Goal: Task Accomplishment & Management: Use online tool/utility

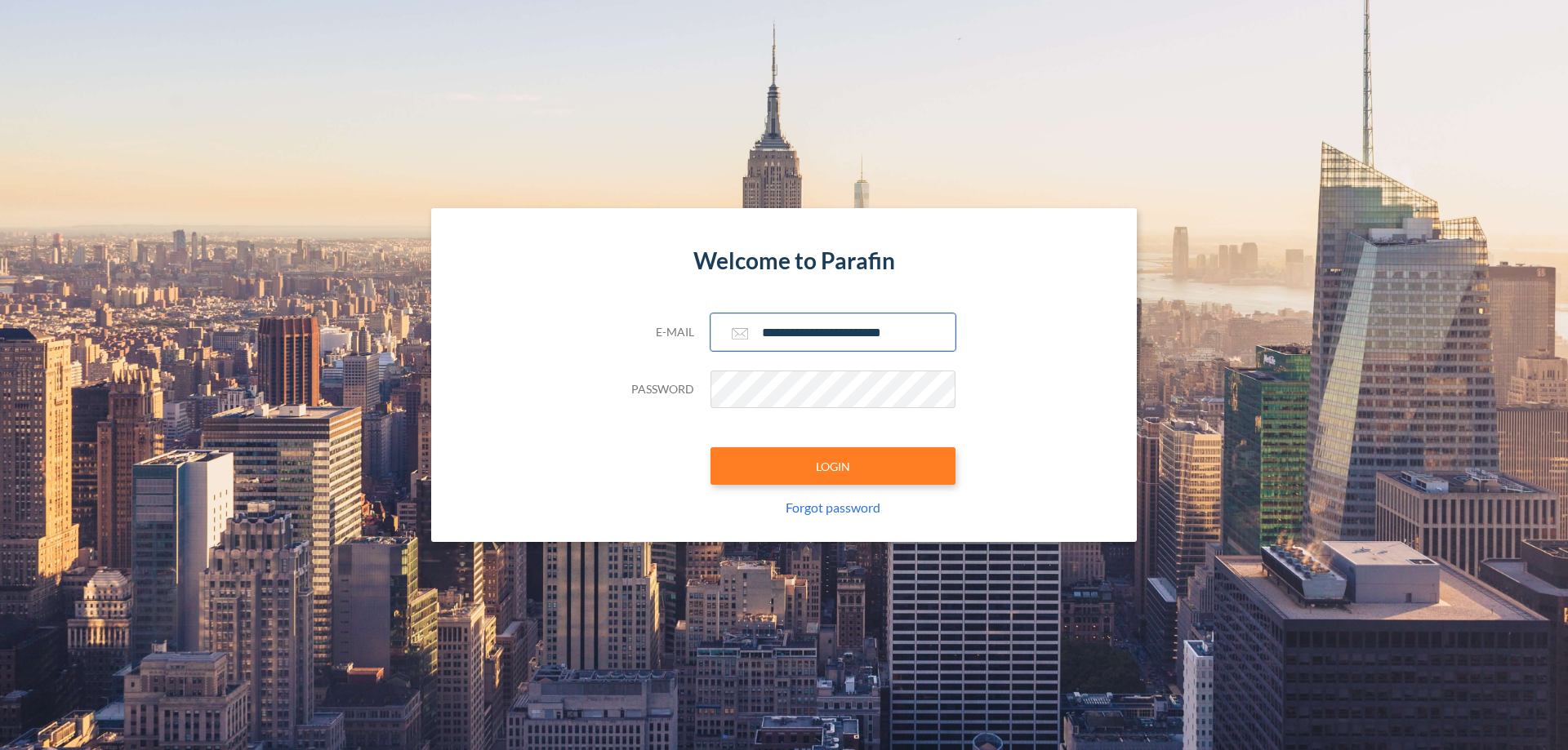
type input "**********"
click at [833, 466] on button "LOGIN" at bounding box center [832, 466] width 245 height 38
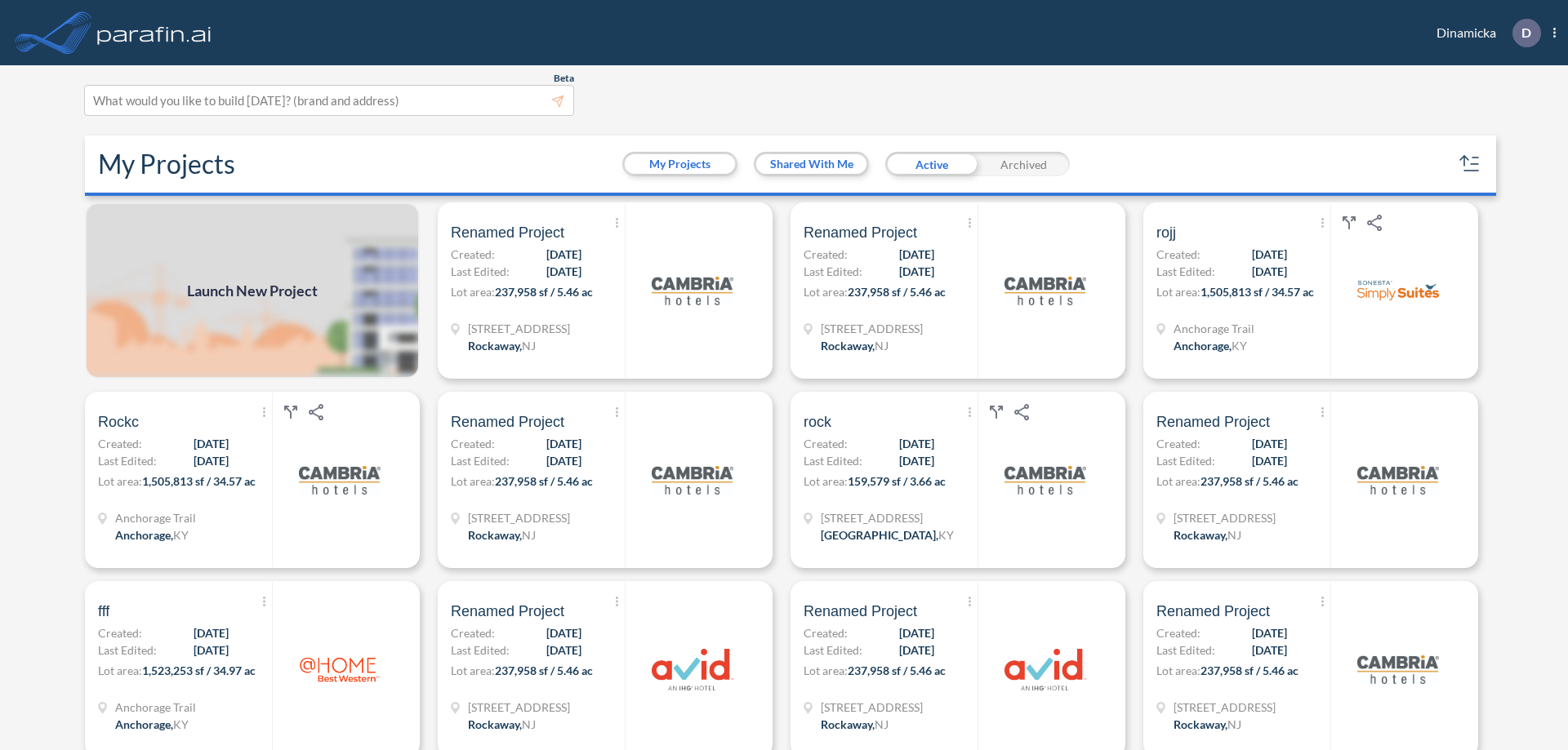
scroll to position [4, 0]
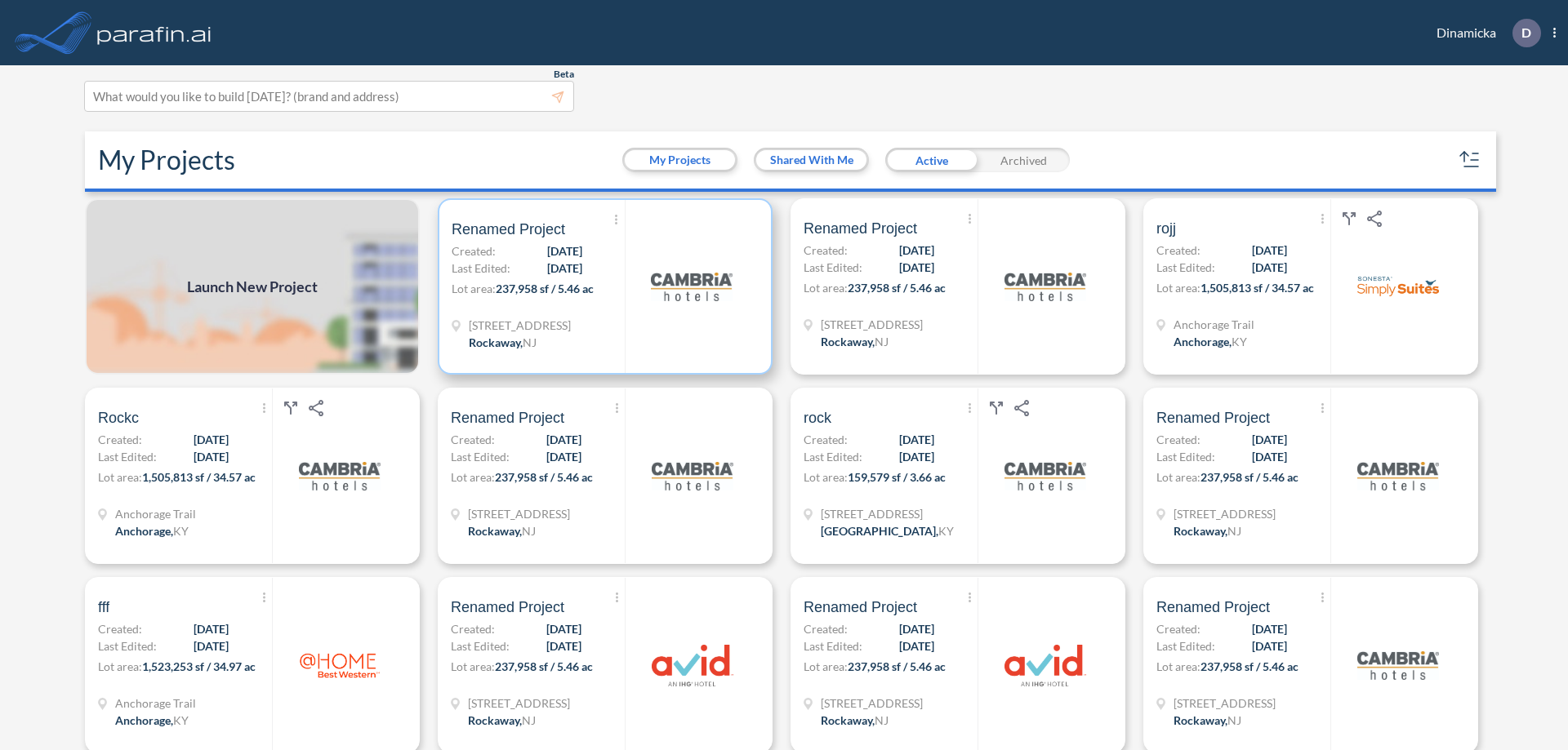
click at [602, 287] on p "Lot area: 237,958 sf / 5.46 ac" at bounding box center [537, 291] width 173 height 24
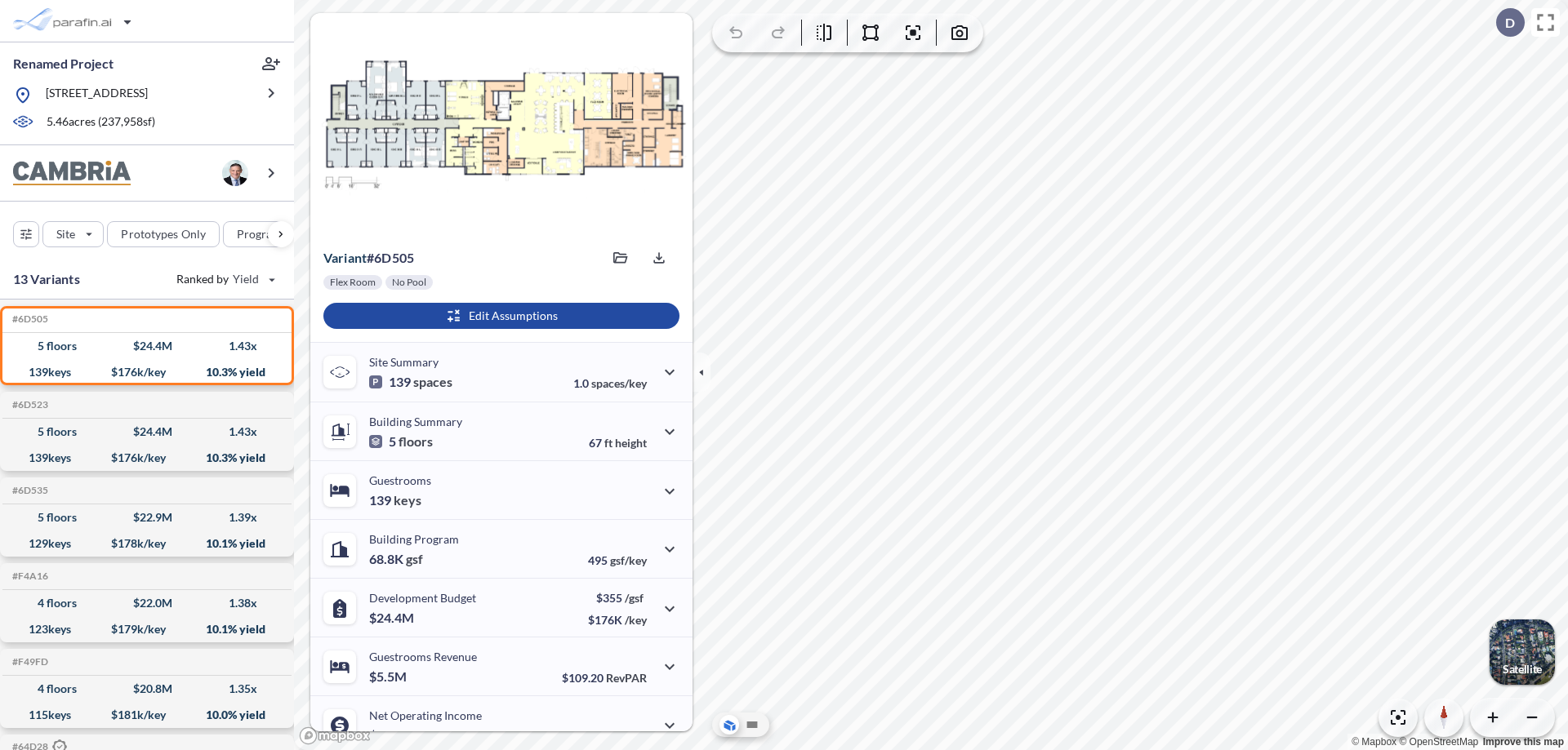
scroll to position [83, 0]
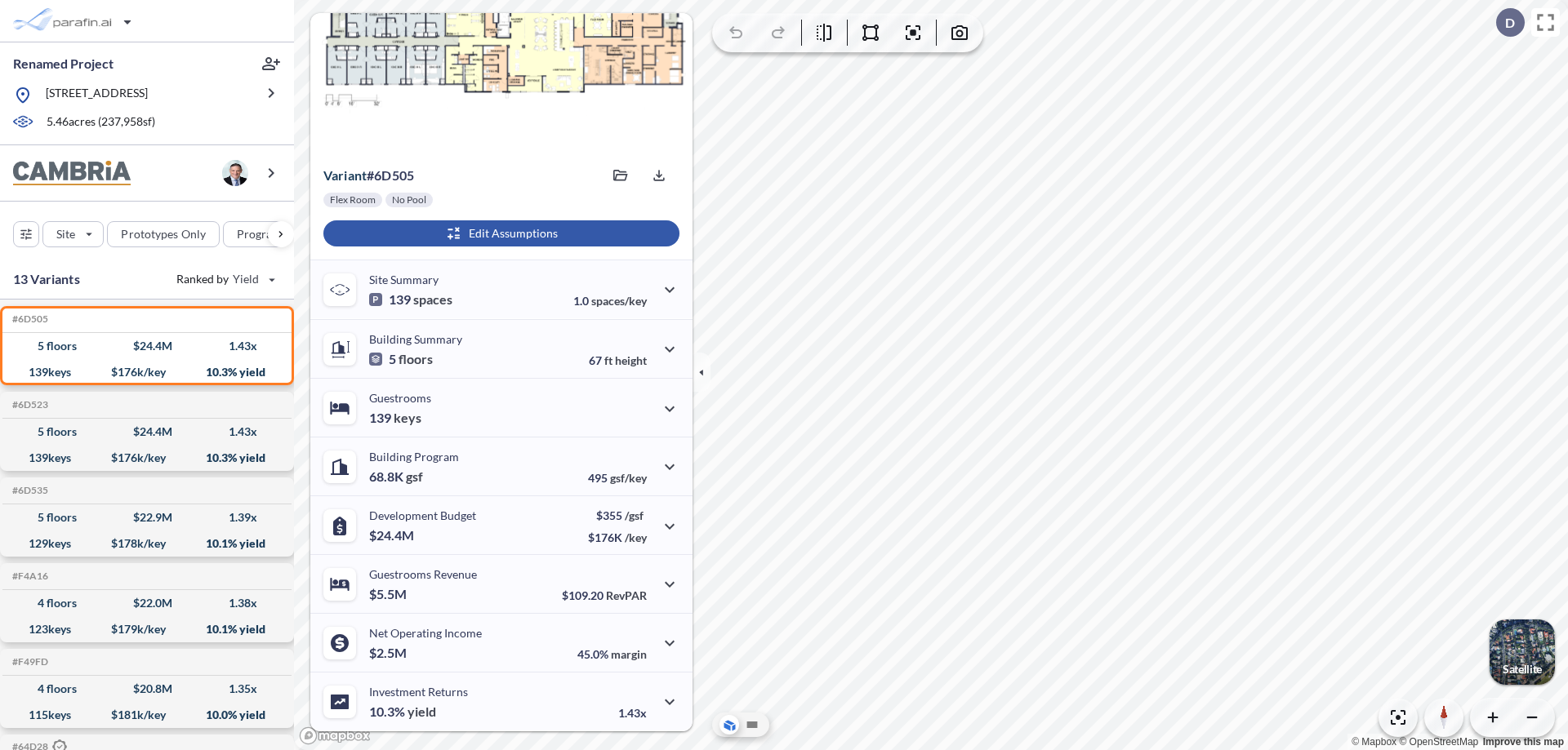
click at [499, 233] on div "button" at bounding box center [501, 233] width 356 height 26
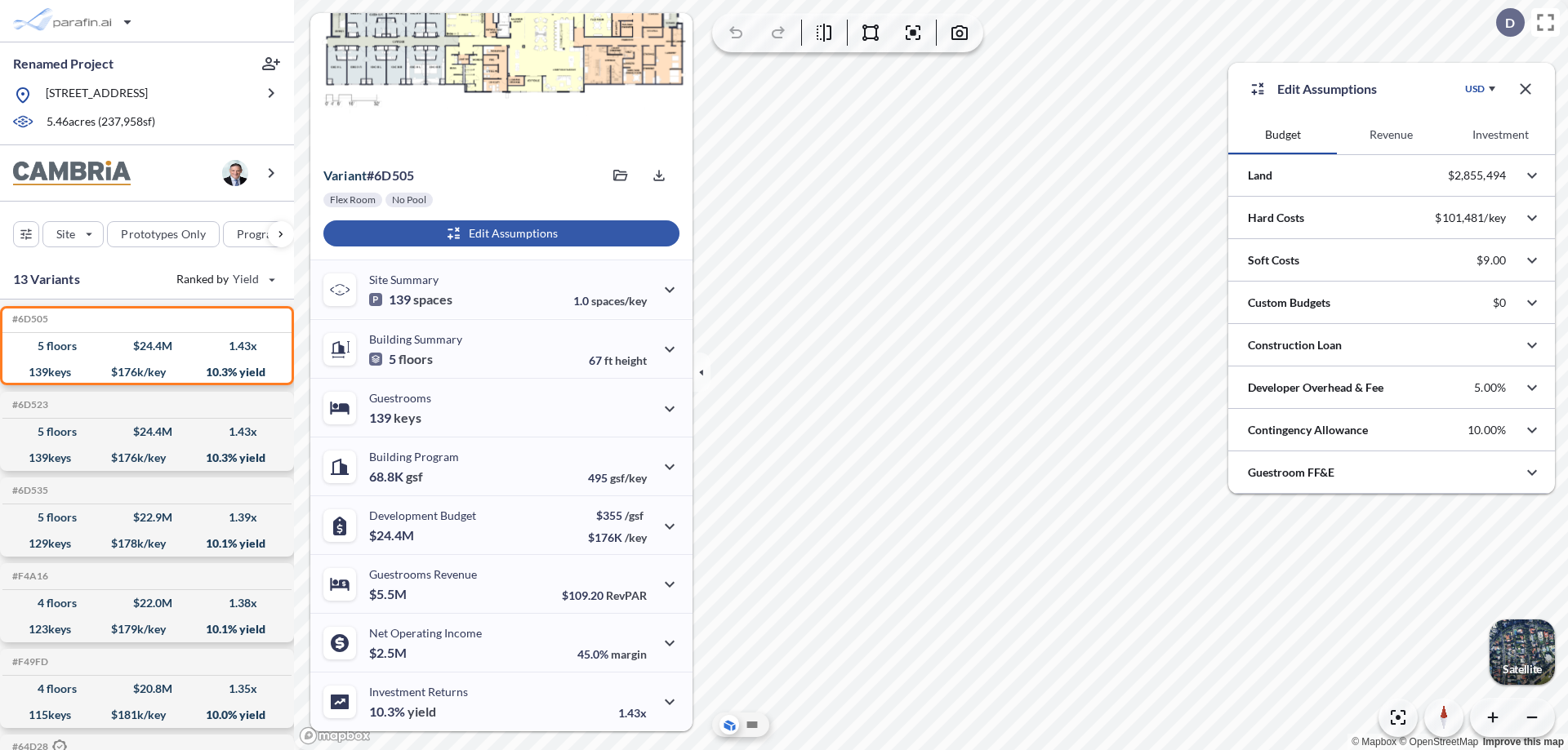
click at [1391, 134] on button "Revenue" at bounding box center [1391, 135] width 109 height 39
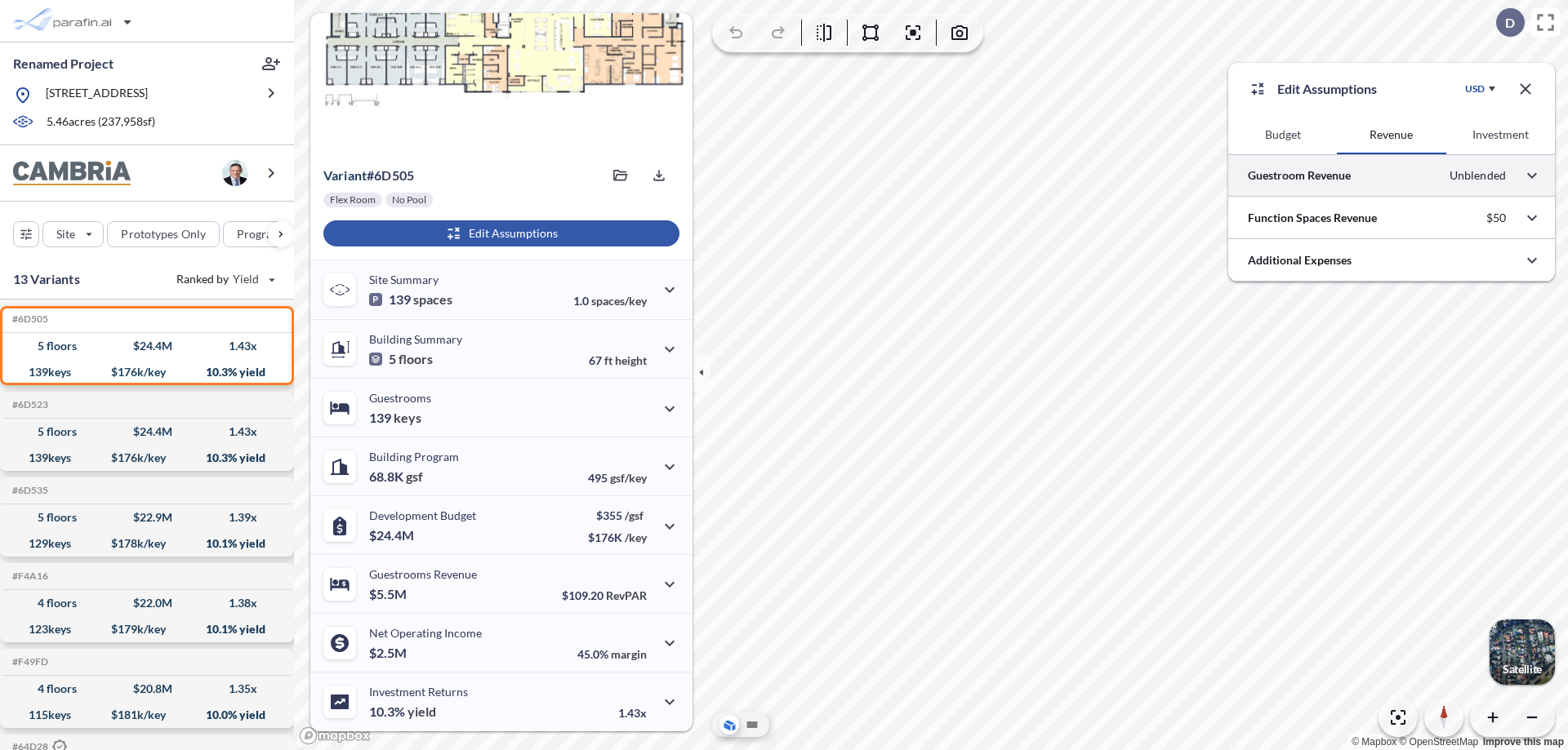
click at [1392, 175] on div at bounding box center [1391, 174] width 327 height 42
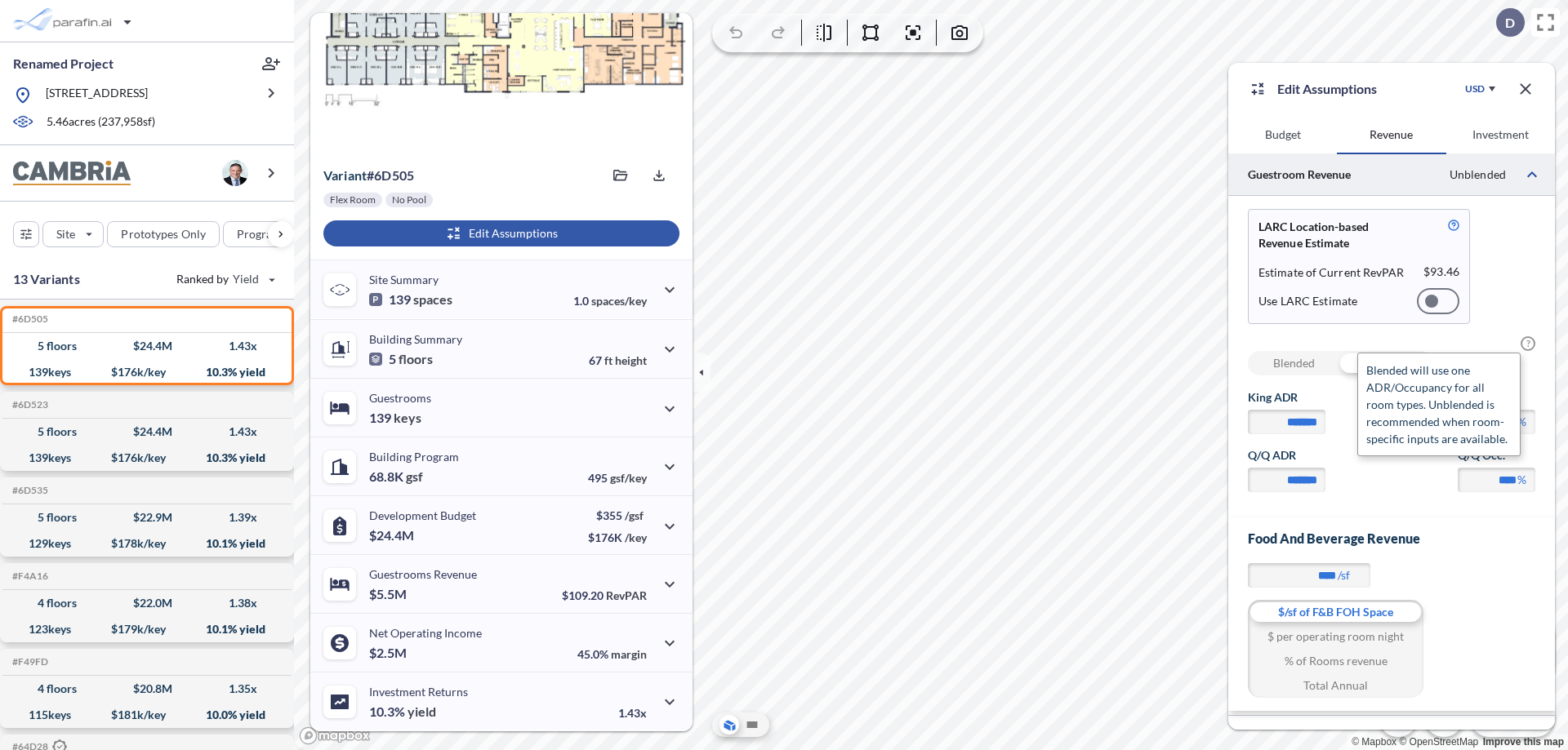
scroll to position [70, 0]
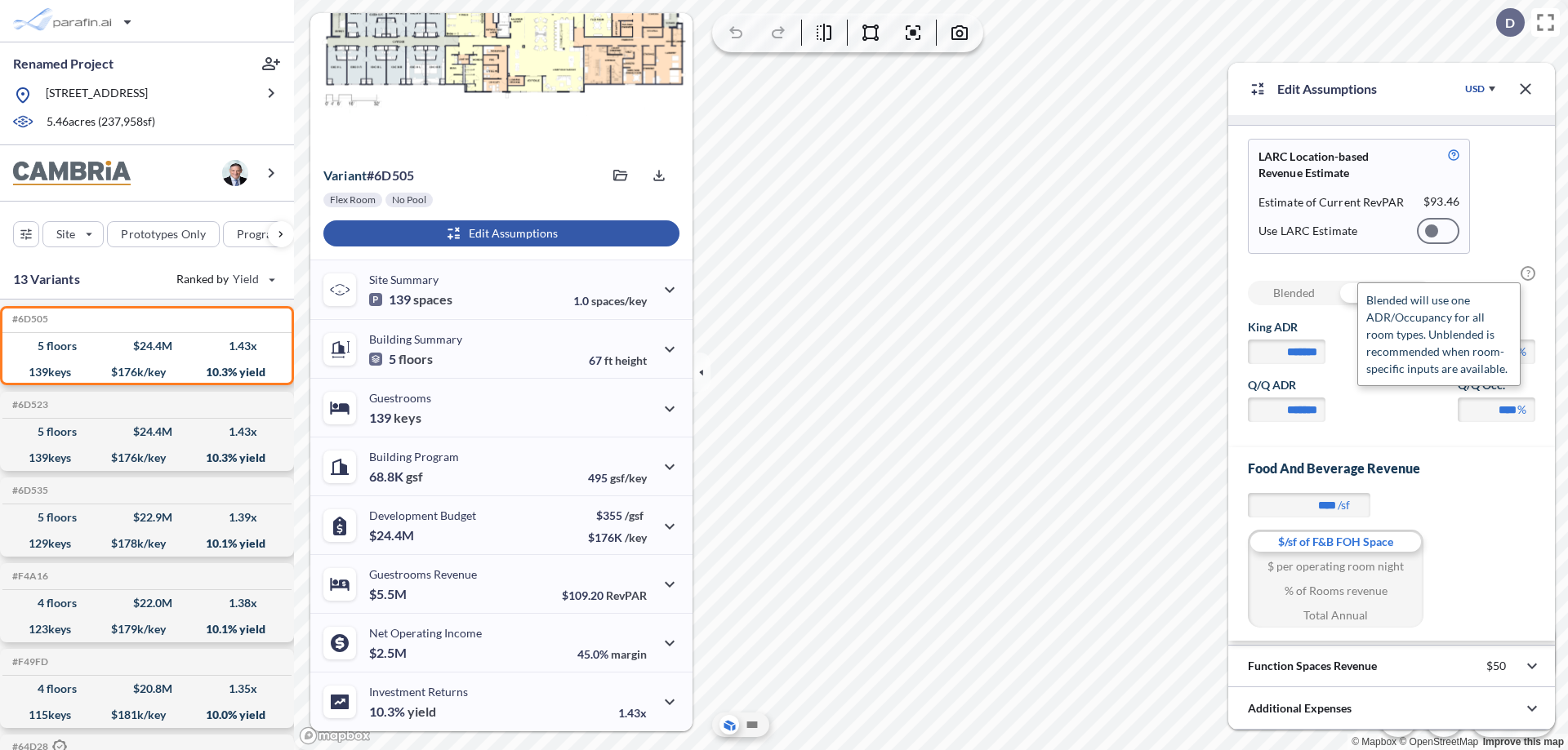
click at [1528, 273] on span "?" at bounding box center [1528, 273] width 15 height 15
